Goal: Entertainment & Leisure: Consume media (video, audio)

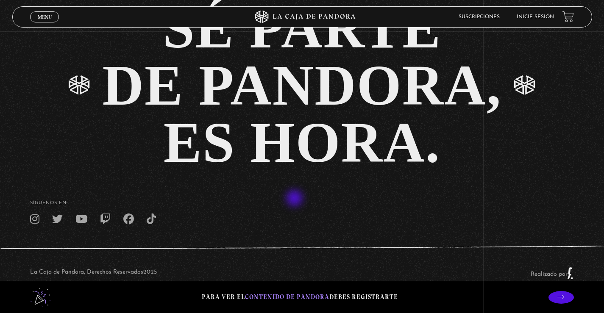
scroll to position [1875, 0]
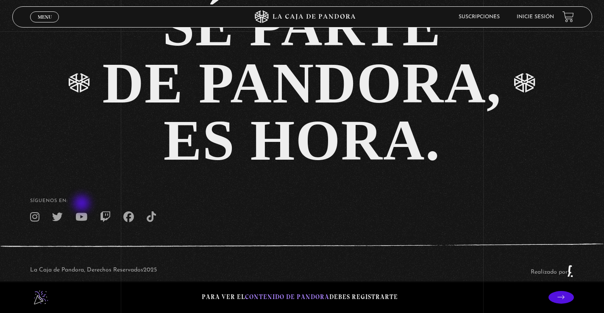
click at [83, 212] on icon at bounding box center [81, 217] width 12 height 11
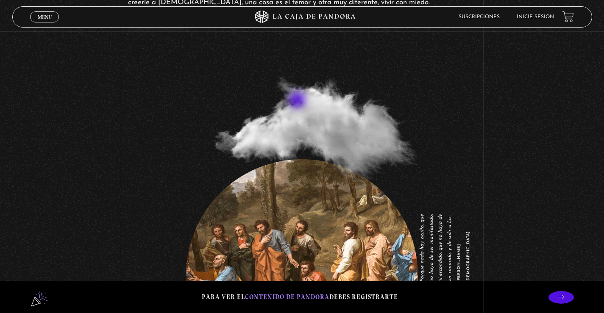
scroll to position [1070, 0]
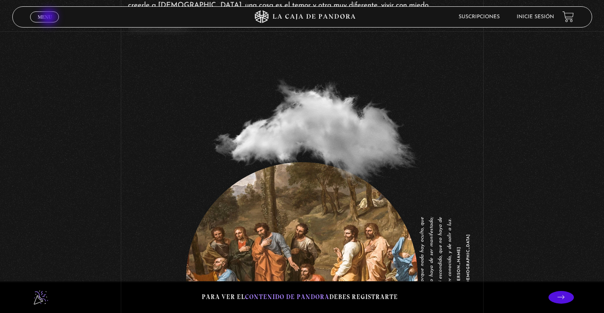
click at [50, 18] on span "Menu" at bounding box center [45, 16] width 14 height 5
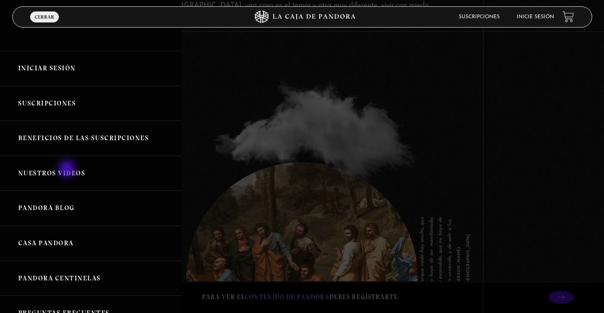
click at [68, 170] on link "Nuestros Videos" at bounding box center [90, 173] width 181 height 35
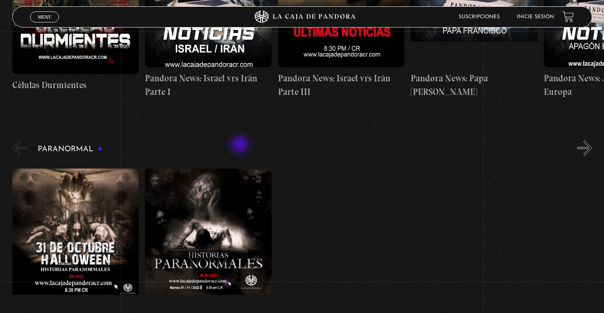
scroll to position [169, 0]
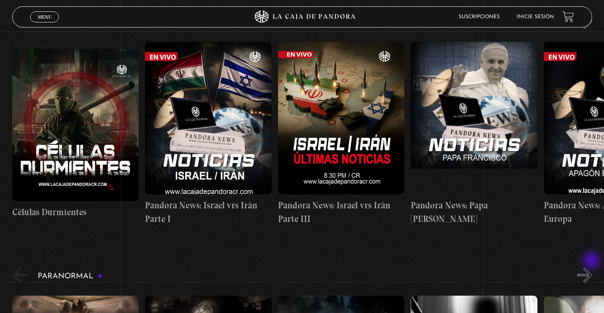
click at [592, 268] on button "»" at bounding box center [584, 275] width 15 height 15
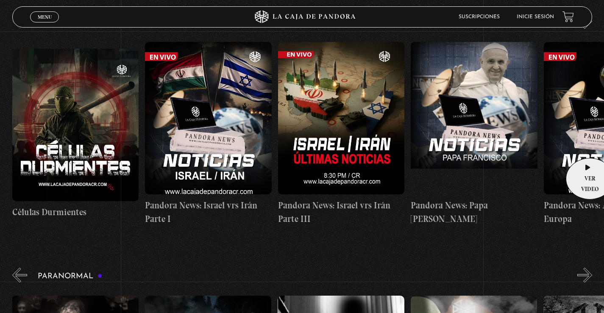
scroll to position [0, 0]
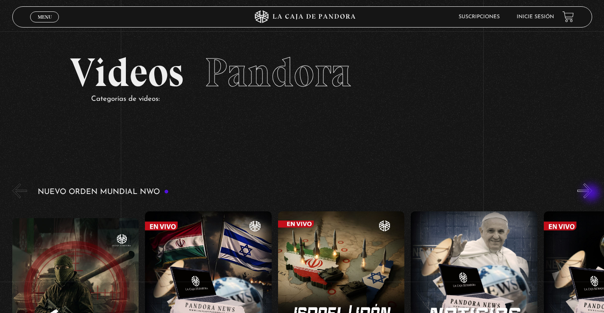
click at [592, 194] on button "»" at bounding box center [584, 190] width 15 height 15
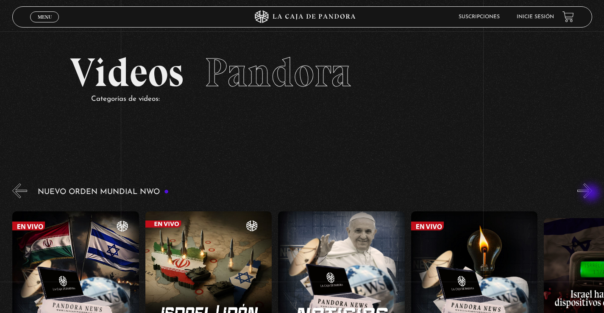
scroll to position [0, 133]
click at [592, 194] on button "»" at bounding box center [584, 190] width 15 height 15
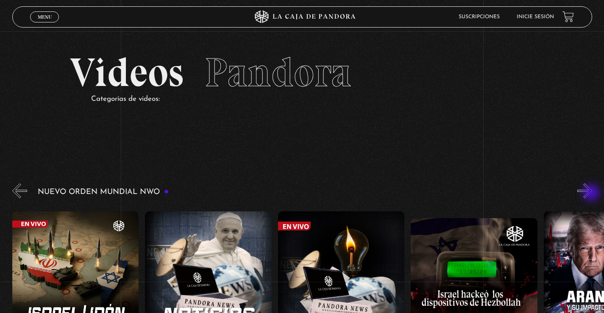
click at [592, 194] on button "»" at bounding box center [584, 190] width 15 height 15
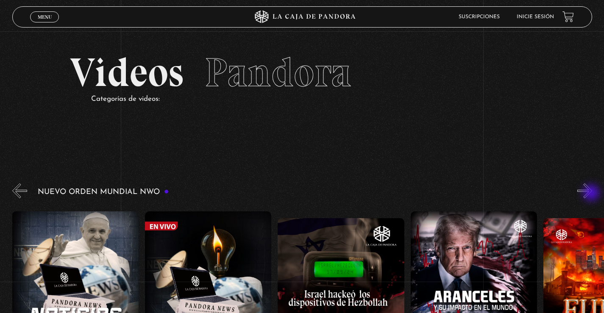
click at [592, 194] on button "»" at bounding box center [584, 190] width 15 height 15
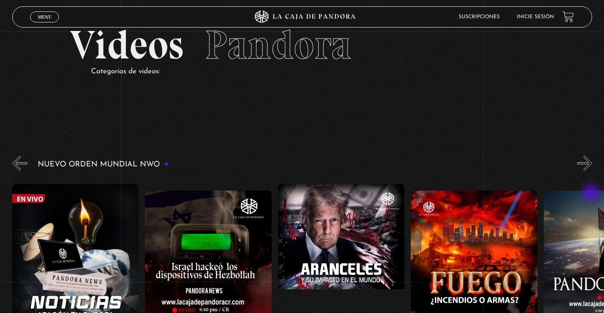
scroll to position [42, 0]
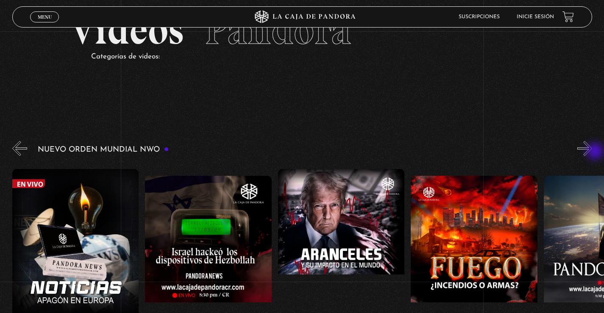
click at [592, 152] on button "»" at bounding box center [584, 148] width 15 height 15
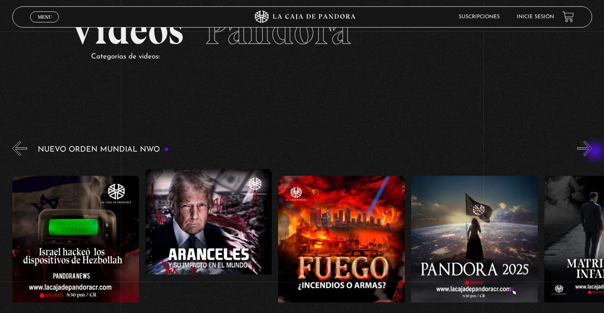
scroll to position [0, 664]
click at [592, 152] on button "»" at bounding box center [584, 148] width 15 height 15
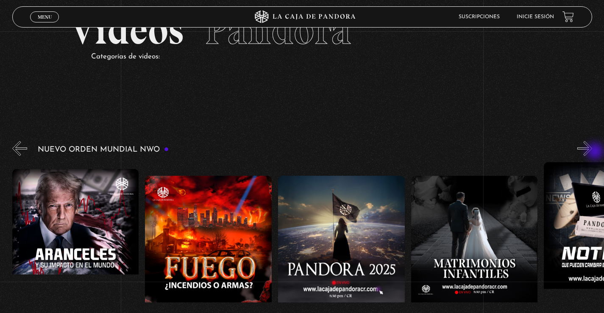
click at [592, 152] on button "»" at bounding box center [584, 148] width 15 height 15
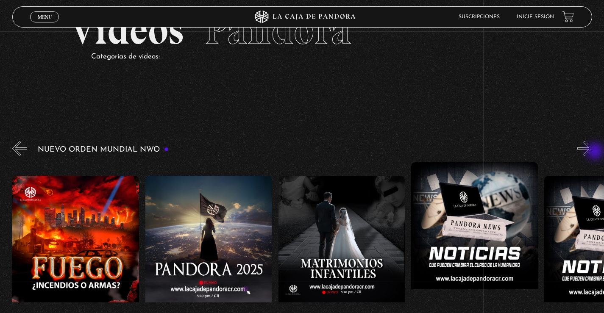
click at [592, 152] on button "»" at bounding box center [584, 148] width 15 height 15
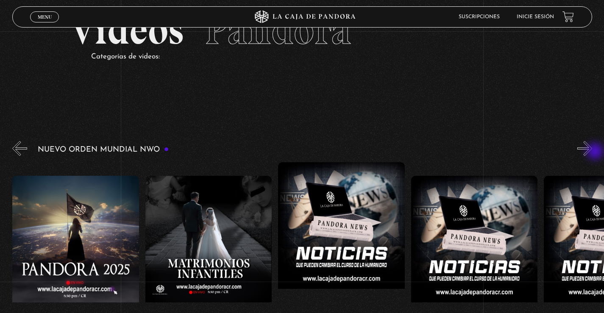
click at [592, 152] on button "»" at bounding box center [584, 148] width 15 height 15
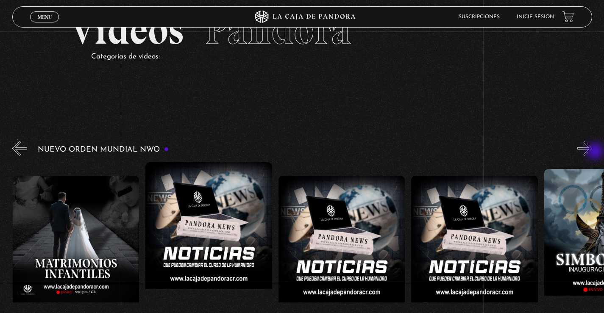
click at [592, 152] on button "»" at bounding box center [584, 148] width 15 height 15
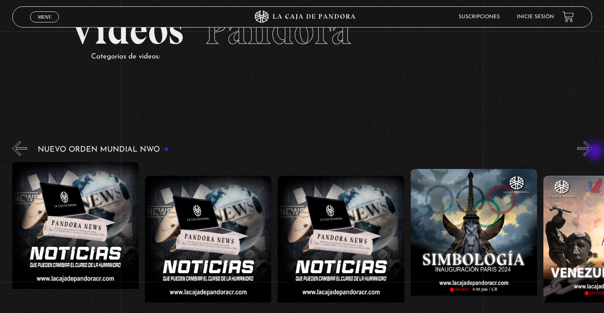
click at [592, 152] on button "»" at bounding box center [584, 148] width 15 height 15
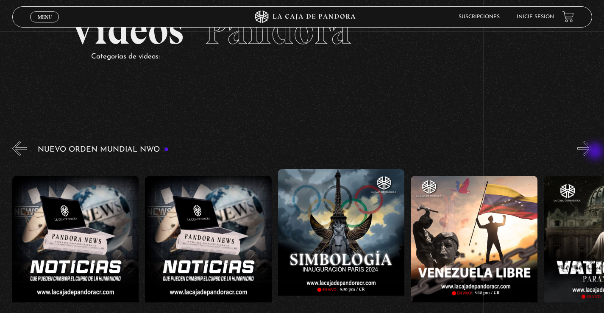
click at [592, 152] on button "»" at bounding box center [584, 148] width 15 height 15
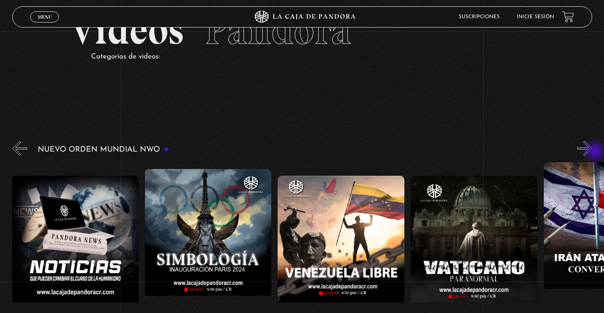
click at [592, 152] on button "»" at bounding box center [584, 148] width 15 height 15
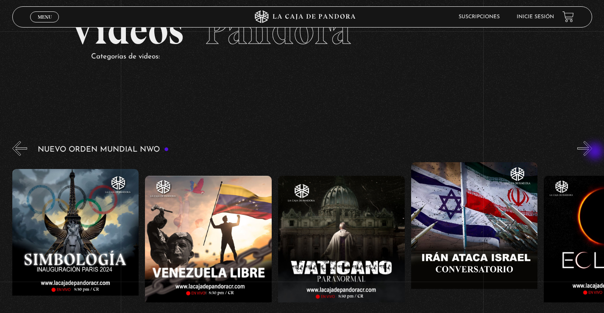
click at [592, 152] on button "»" at bounding box center [584, 148] width 15 height 15
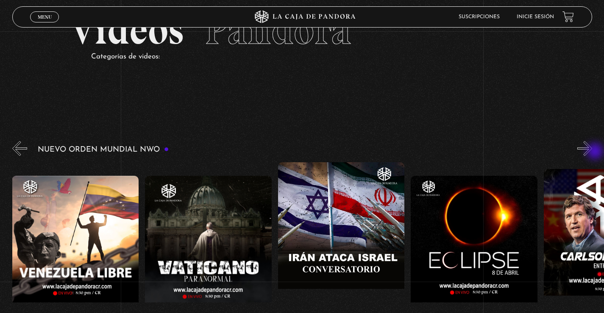
click at [592, 152] on button "»" at bounding box center [584, 148] width 15 height 15
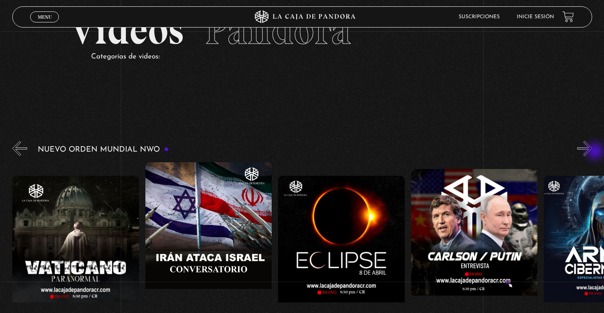
click at [592, 152] on button "»" at bounding box center [584, 148] width 15 height 15
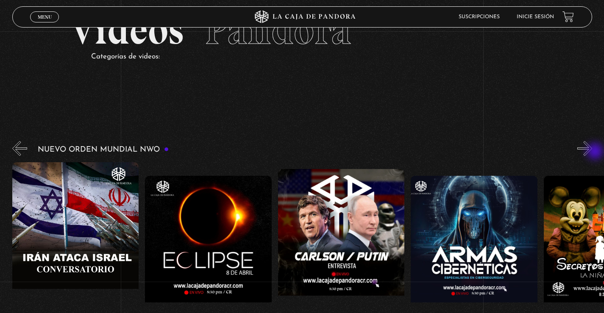
click at [592, 152] on button "»" at bounding box center [584, 148] width 15 height 15
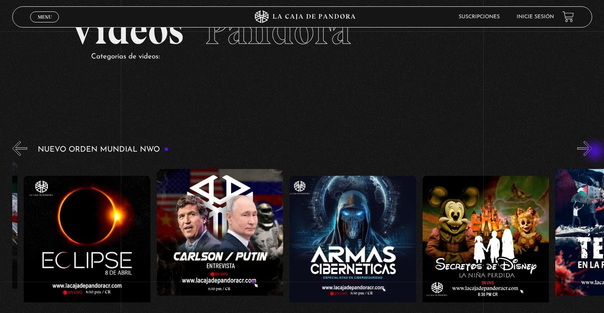
scroll to position [0, 2258]
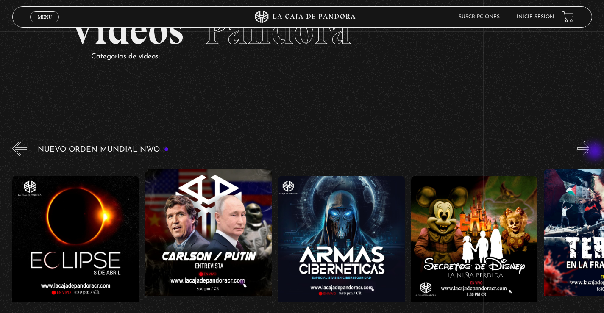
click at [592, 152] on button "»" at bounding box center [584, 148] width 15 height 15
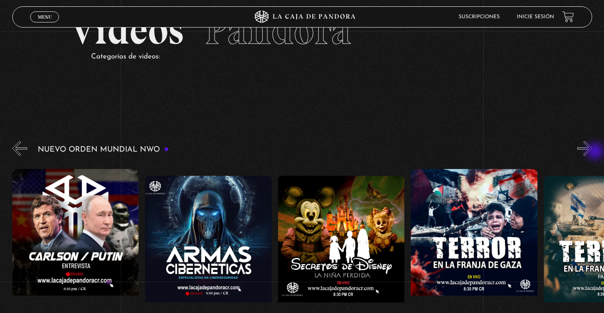
click at [592, 152] on button "»" at bounding box center [584, 148] width 15 height 15
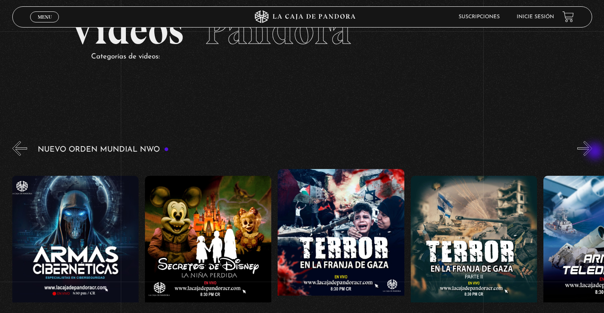
click at [592, 152] on button "»" at bounding box center [584, 148] width 15 height 15
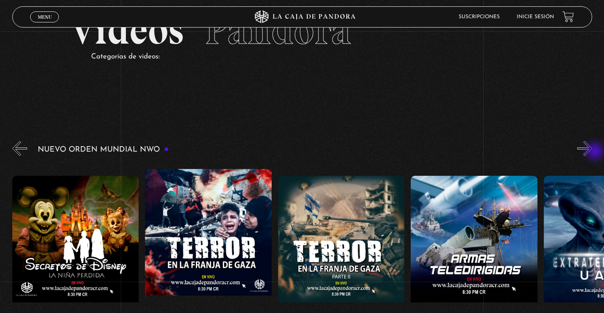
click at [592, 152] on button "»" at bounding box center [584, 148] width 15 height 15
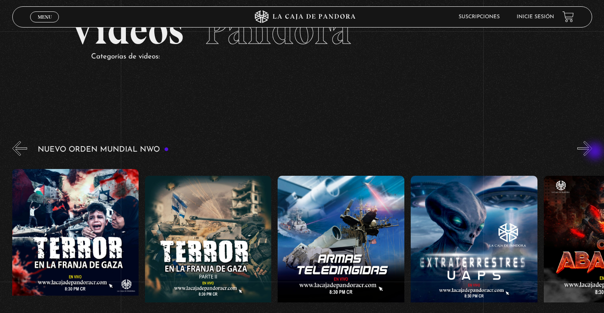
click at [592, 152] on button "»" at bounding box center [584, 148] width 15 height 15
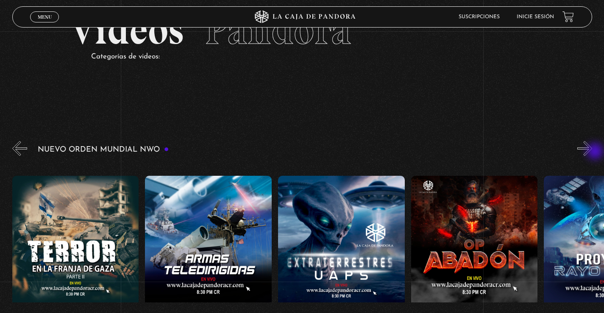
click at [592, 152] on button "»" at bounding box center [584, 148] width 15 height 15
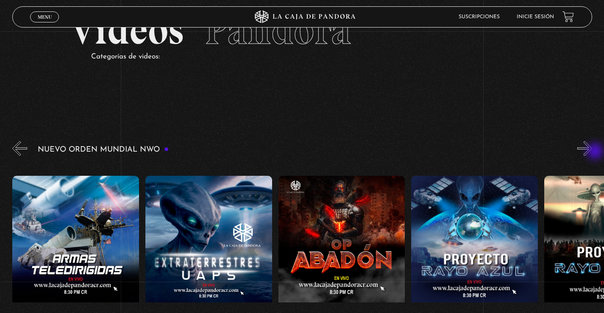
click at [592, 152] on button "»" at bounding box center [584, 148] width 15 height 15
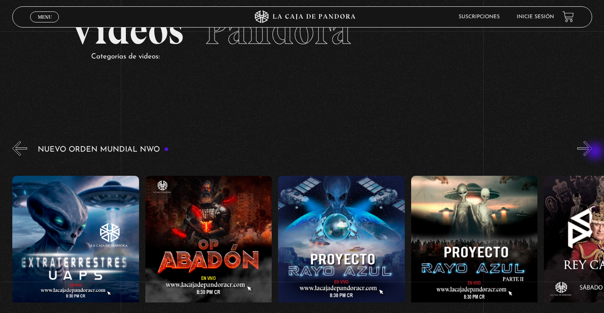
click at [592, 152] on button "»" at bounding box center [584, 148] width 15 height 15
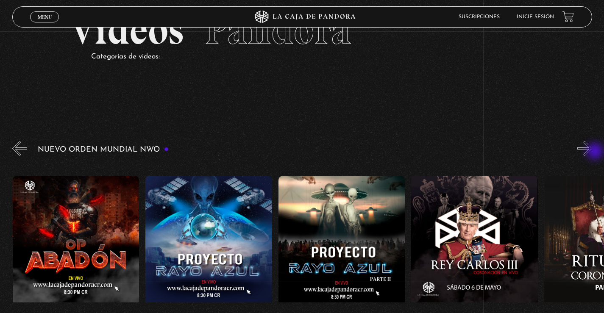
scroll to position [0, 3321]
click at [592, 152] on button "»" at bounding box center [584, 148] width 15 height 15
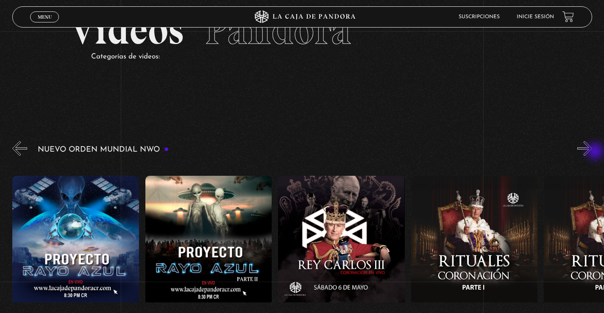
scroll to position [0, 3454]
click at [592, 152] on button "»" at bounding box center [584, 148] width 15 height 15
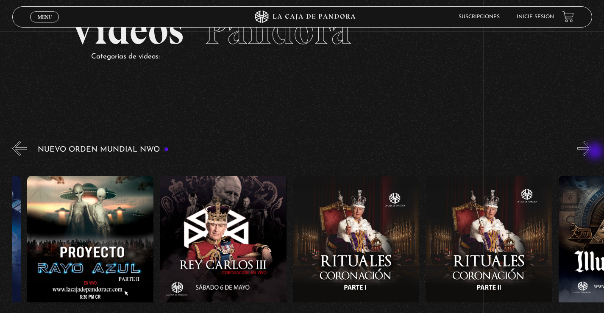
click at [592, 152] on button "»" at bounding box center [584, 148] width 15 height 15
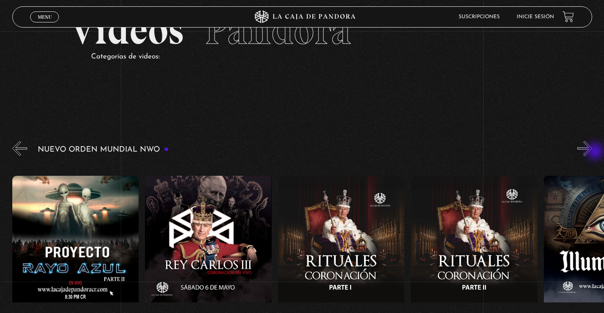
click at [592, 152] on button "»" at bounding box center [584, 148] width 15 height 15
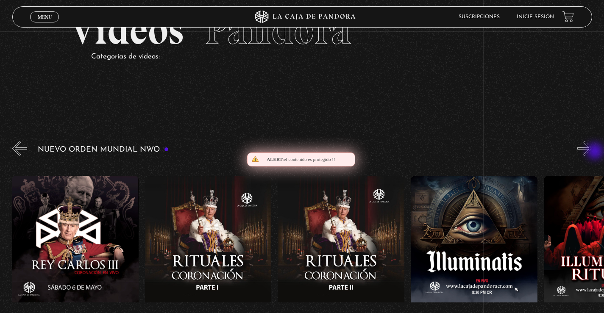
scroll to position [0, 3720]
click at [592, 152] on button "»" at bounding box center [584, 148] width 15 height 15
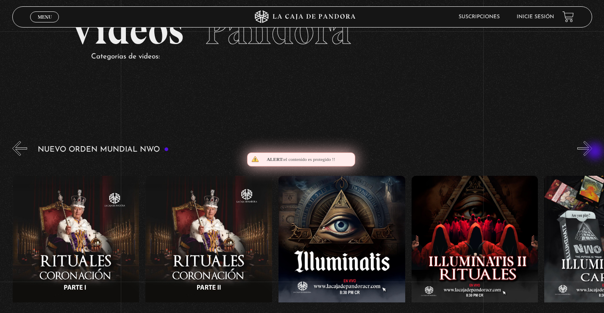
scroll to position [0, 3852]
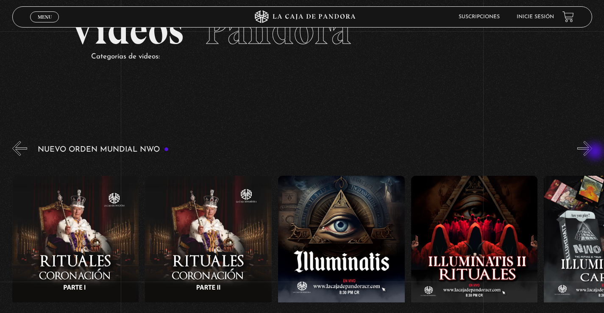
click at [592, 152] on button "»" at bounding box center [584, 148] width 15 height 15
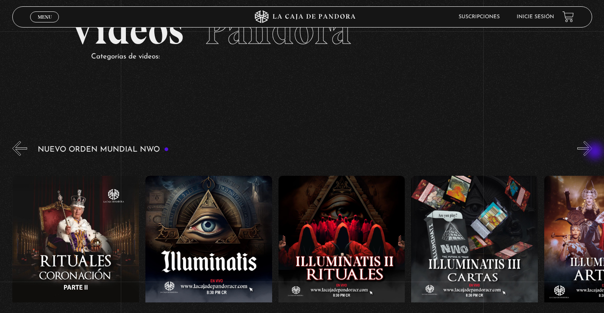
click at [592, 152] on button "»" at bounding box center [584, 148] width 15 height 15
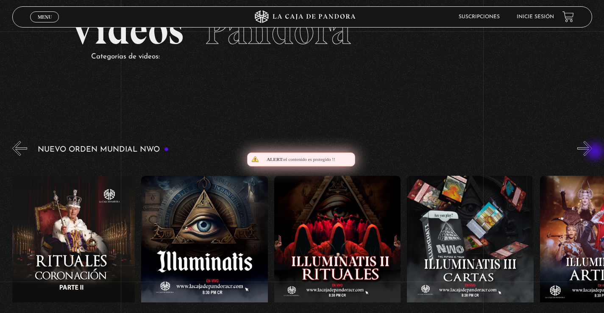
click at [592, 152] on button "»" at bounding box center [584, 148] width 15 height 15
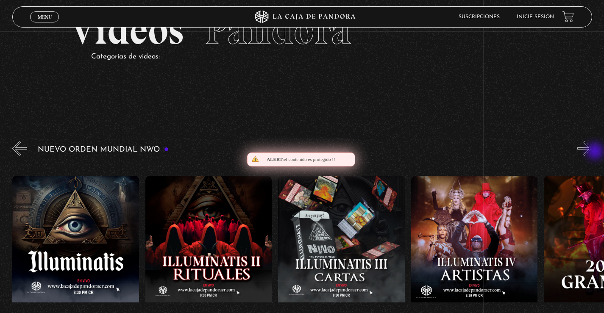
click at [592, 152] on button "»" at bounding box center [584, 148] width 15 height 15
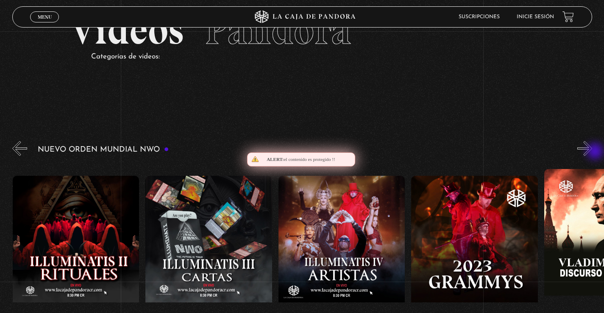
scroll to position [0, 4251]
click at [592, 152] on button "»" at bounding box center [584, 148] width 15 height 15
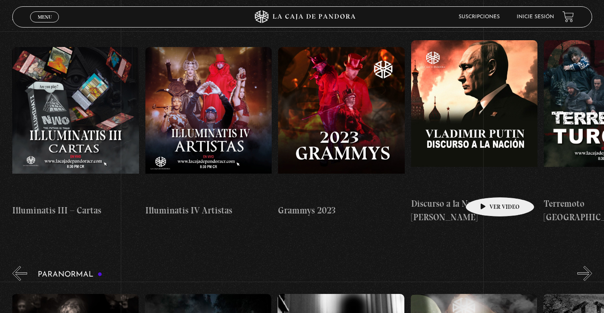
scroll to position [254, 0]
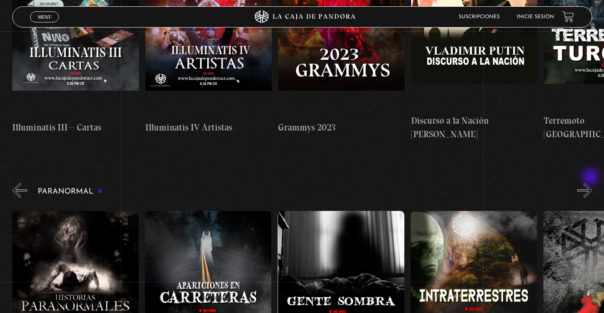
click at [591, 183] on button "»" at bounding box center [584, 190] width 15 height 15
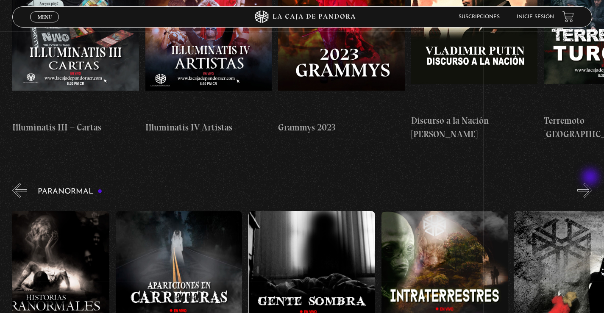
click at [591, 183] on button "»" at bounding box center [584, 190] width 15 height 15
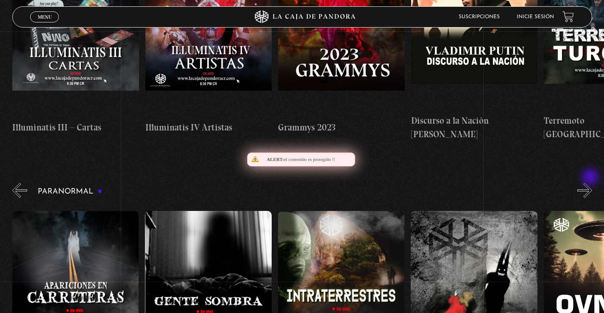
click at [591, 183] on button "»" at bounding box center [584, 190] width 15 height 15
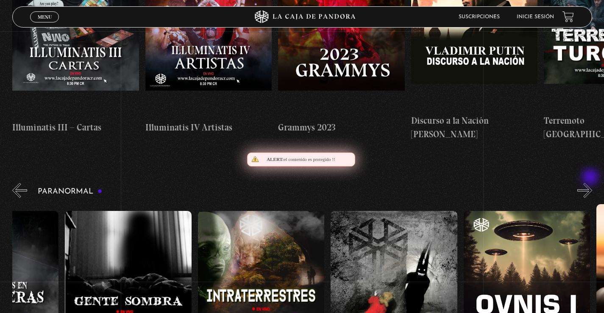
click at [591, 183] on button "»" at bounding box center [584, 190] width 15 height 15
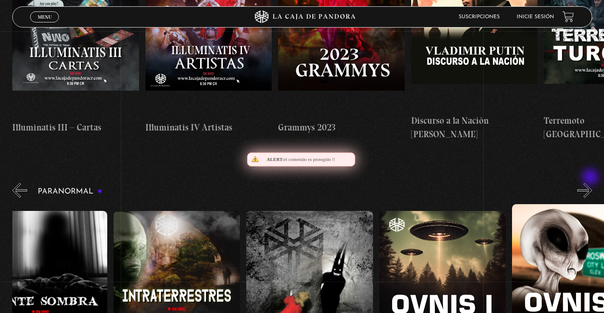
click at [591, 183] on button "»" at bounding box center [584, 190] width 15 height 15
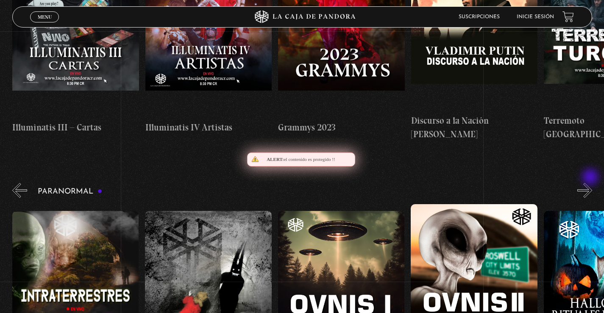
click at [591, 183] on button "»" at bounding box center [584, 190] width 15 height 15
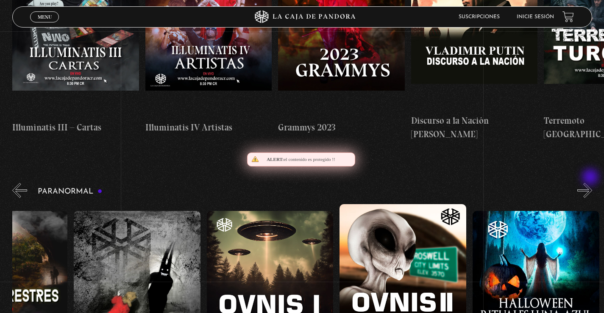
click at [591, 183] on button "»" at bounding box center [584, 190] width 15 height 15
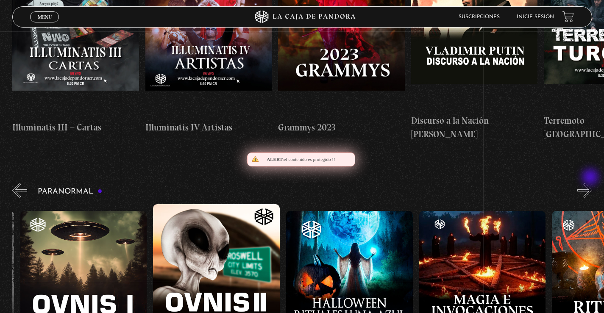
click at [591, 183] on button "»" at bounding box center [584, 190] width 15 height 15
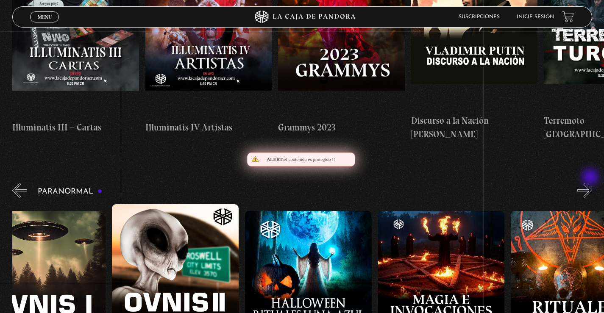
scroll to position [0, 863]
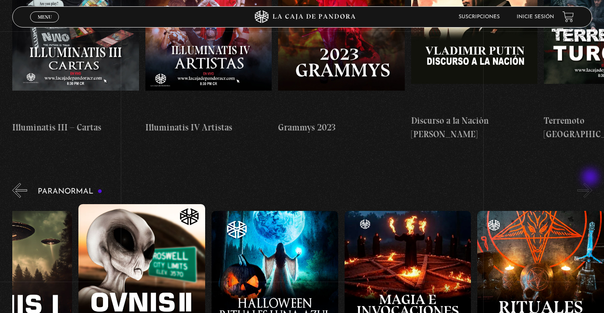
click at [591, 183] on button "»" at bounding box center [584, 190] width 15 height 15
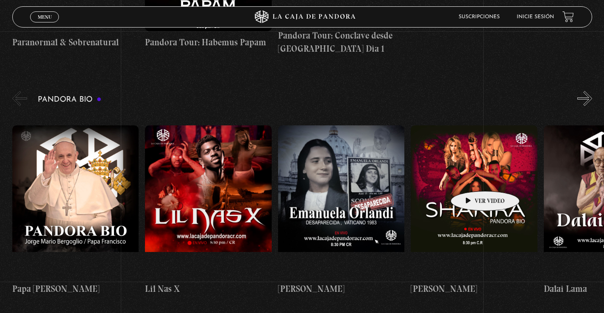
scroll to position [847, 0]
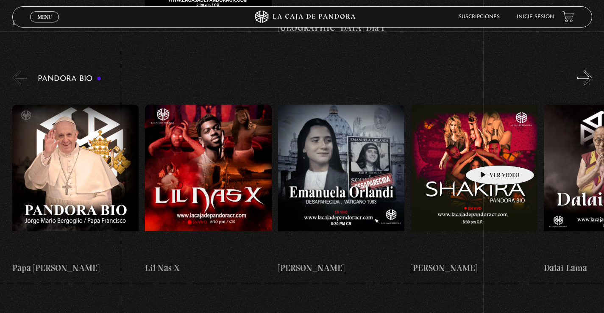
click at [486, 153] on figure at bounding box center [474, 181] width 127 height 153
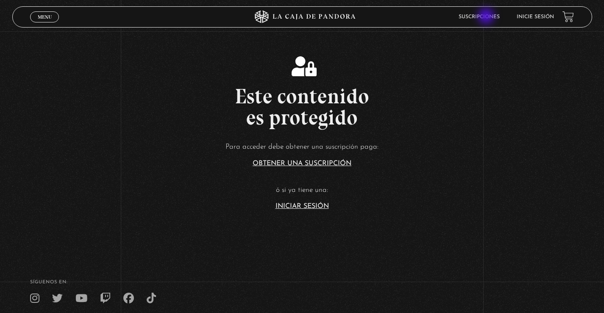
click at [487, 17] on link "Suscripciones" at bounding box center [478, 16] width 41 height 5
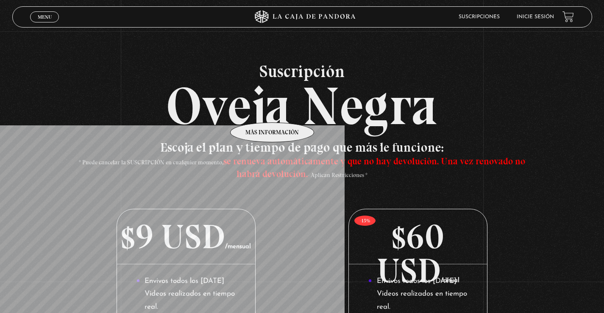
scroll to position [381, 0]
